Goal: Information Seeking & Learning: Learn about a topic

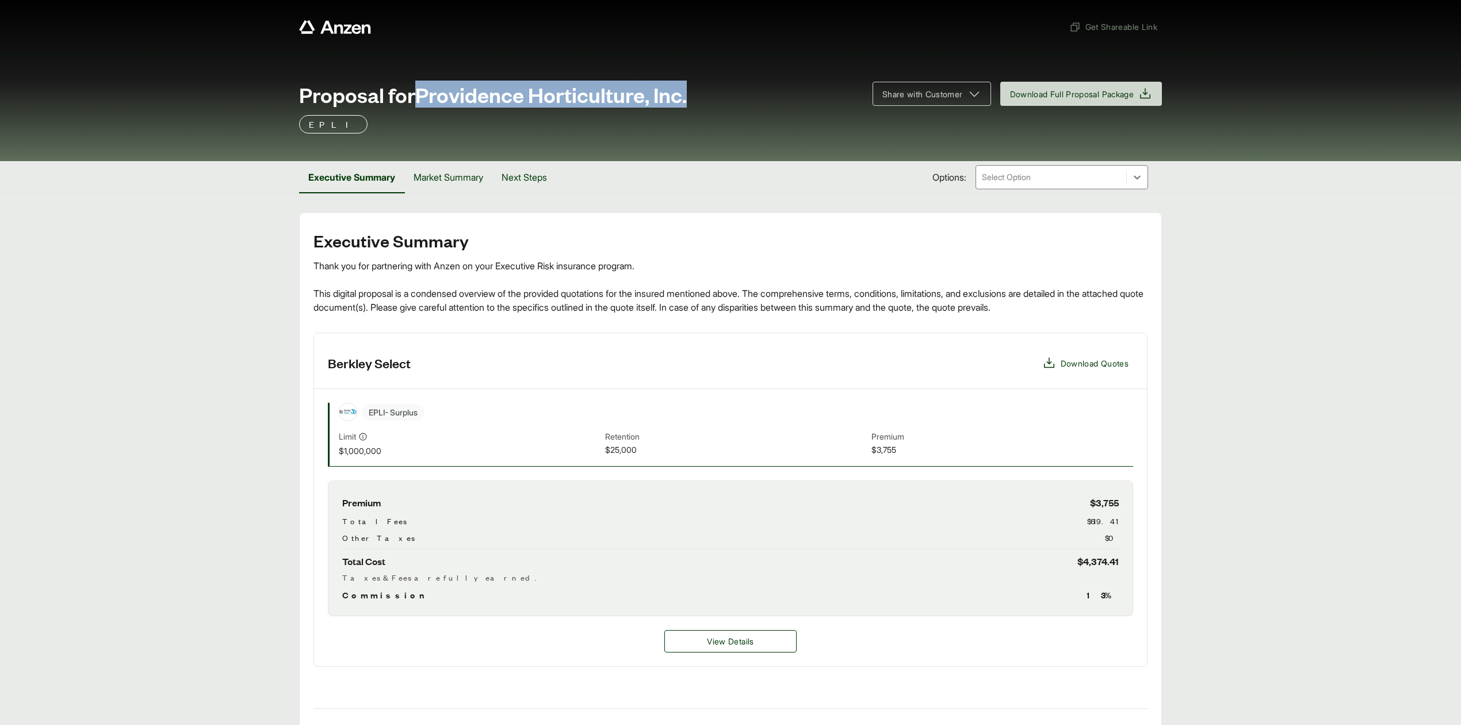
drag, startPoint x: 421, startPoint y: 99, endPoint x: 739, endPoint y: 109, distance: 317.7
click at [739, 109] on div "Proposal for Providence Horticulture, Inc. Share with Customer Download Full Pr…" at bounding box center [730, 98] width 863 height 33
copy span "Providence Horticulture, Inc."
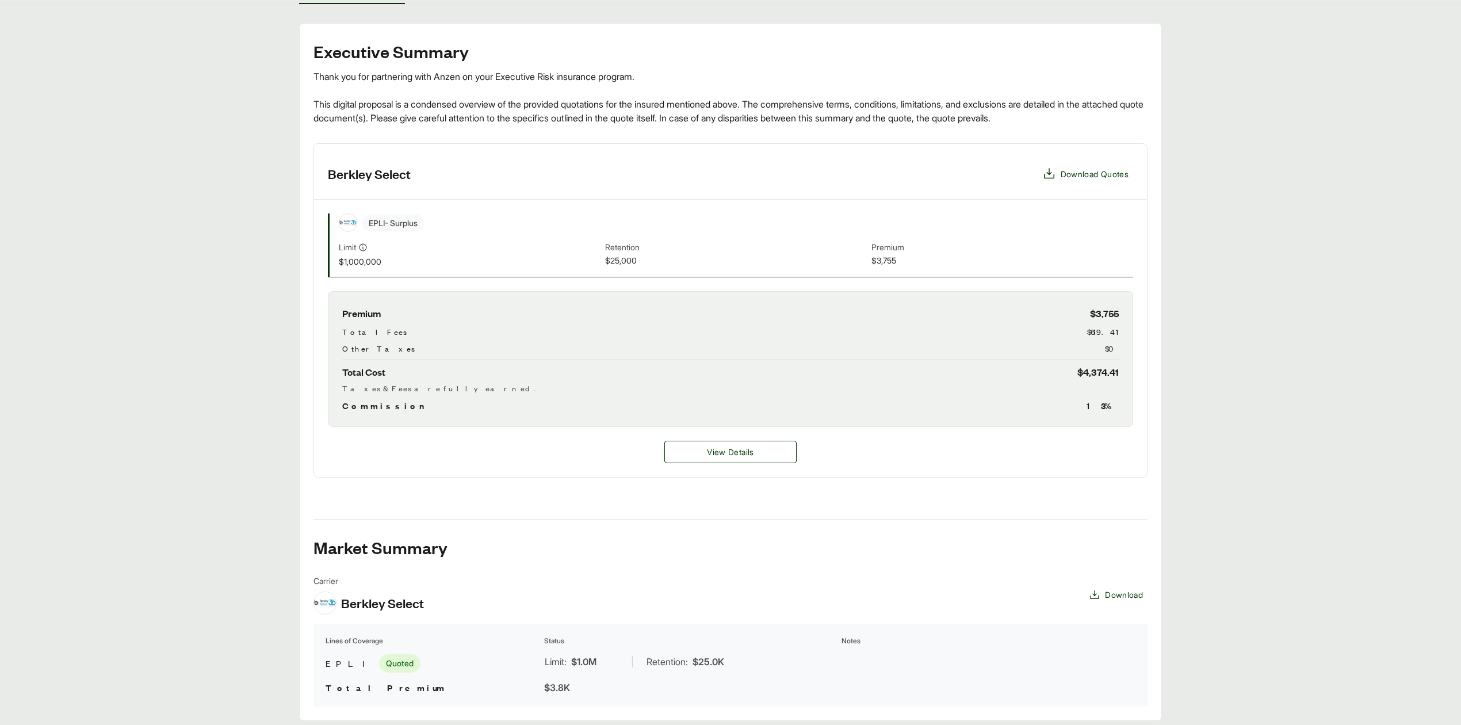
scroll to position [235, 0]
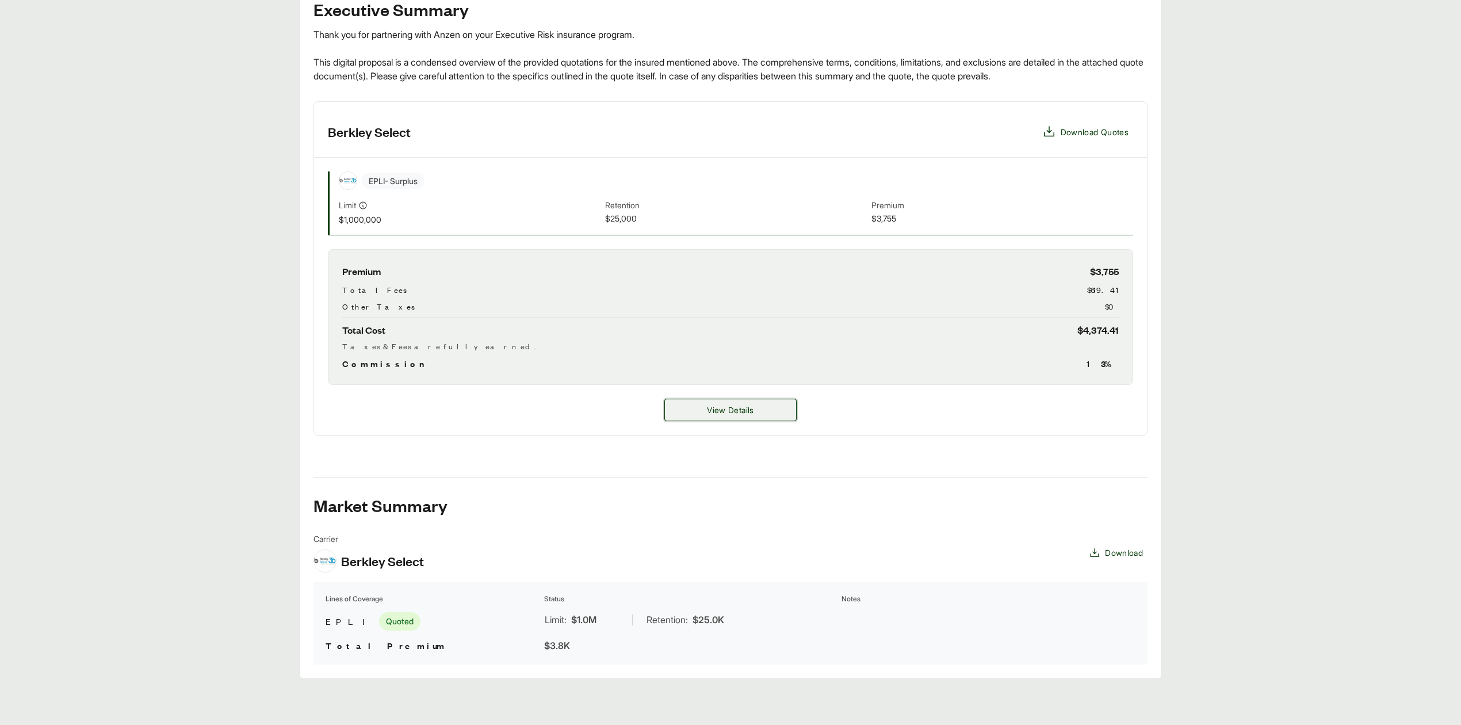
click at [764, 407] on button "View Details" at bounding box center [730, 410] width 132 height 22
click at [763, 407] on button "View Details" at bounding box center [730, 410] width 132 height 22
click at [751, 401] on button "View Details" at bounding box center [730, 410] width 132 height 22
click at [740, 414] on span "View Details" at bounding box center [730, 410] width 47 height 12
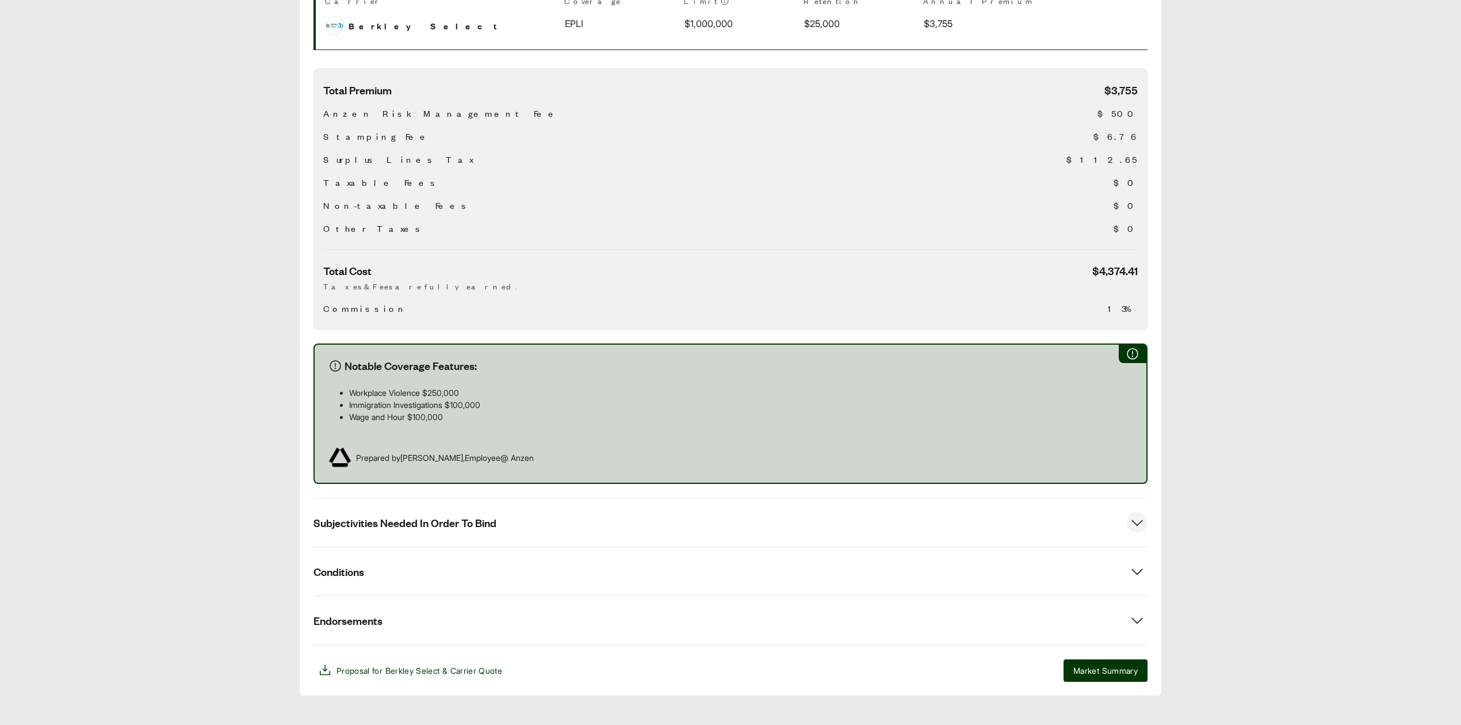
scroll to position [316, 0]
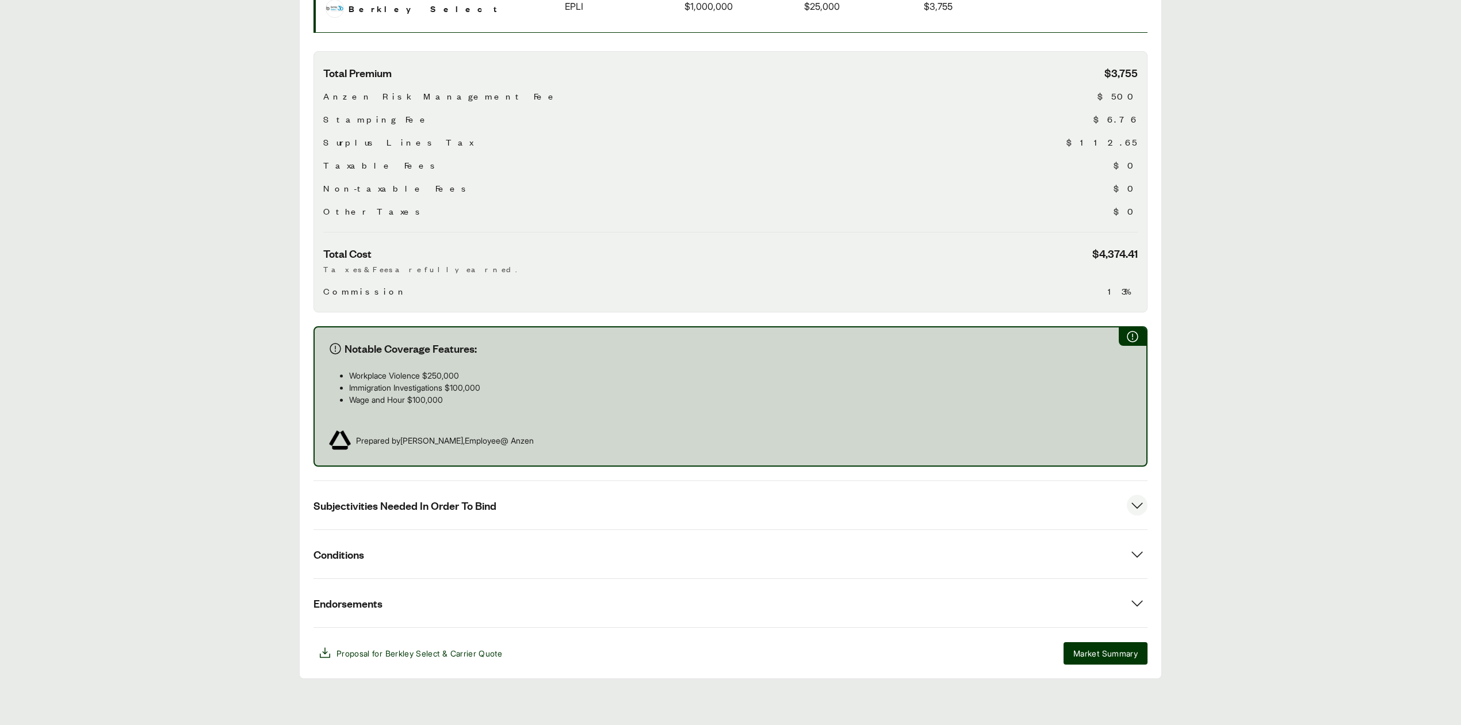
click at [495, 515] on button "Subjectivities Needed In Order To Bind" at bounding box center [731, 505] width 834 height 48
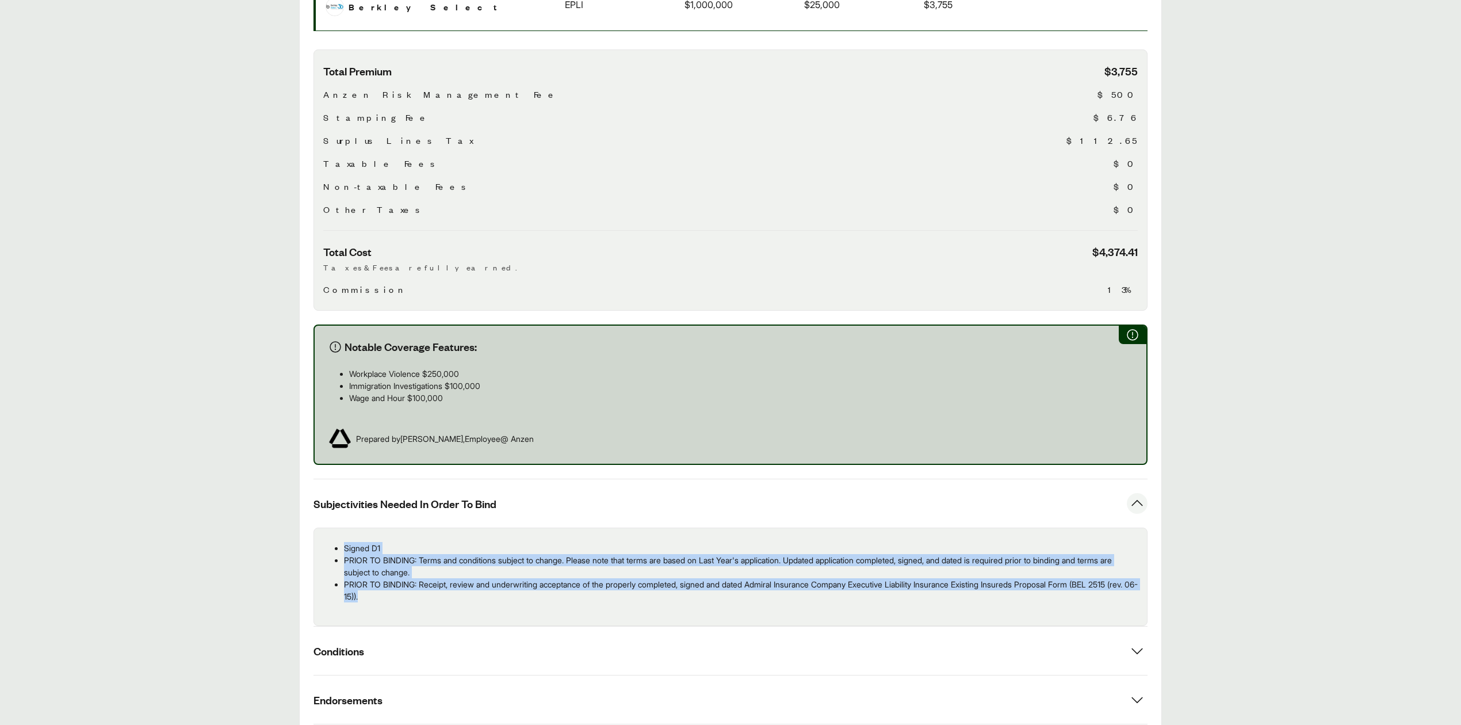
drag, startPoint x: 345, startPoint y: 544, endPoint x: 421, endPoint y: 596, distance: 91.9
click at [421, 596] on ul "Signed D1 PRIOR TO BINDING: Terms and conditions subject to change. Please note…" at bounding box center [730, 572] width 815 height 60
copy ul "Signed D1 PRIOR TO BINDING: Terms and conditions subject to change. Please note…"
